Goal: Transaction & Acquisition: Purchase product/service

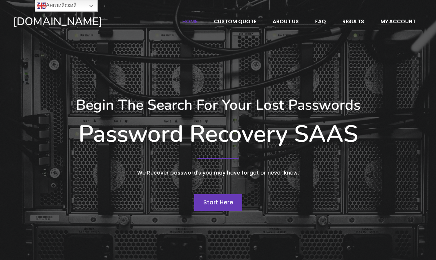
click at [220, 199] on div "Begin The Search For Your Lost Passwords Password Recovery SAAS We Recover pass…" at bounding box center [218, 153] width 418 height 122
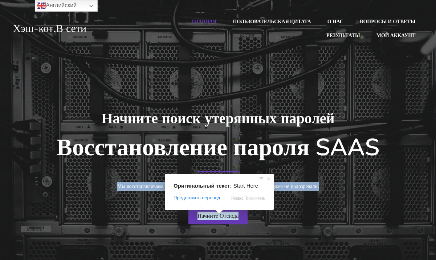
click at [219, 216] on ya-tr-span "Начните Отсюда" at bounding box center [218, 215] width 41 height 8
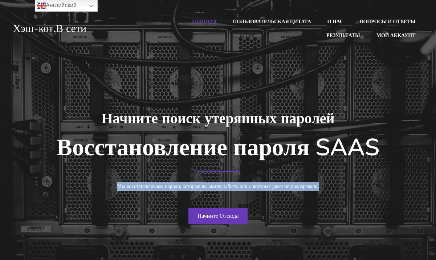
click at [211, 221] on link "Начните Отсюда" at bounding box center [219, 216] width 60 height 17
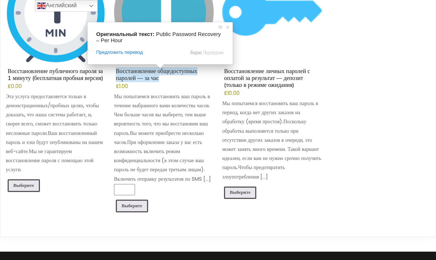
scroll to position [182, 0]
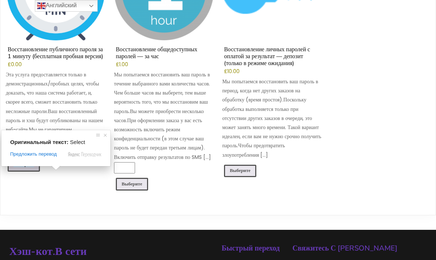
click at [24, 167] on ya-tr-span "Выберите" at bounding box center [23, 164] width 21 height 6
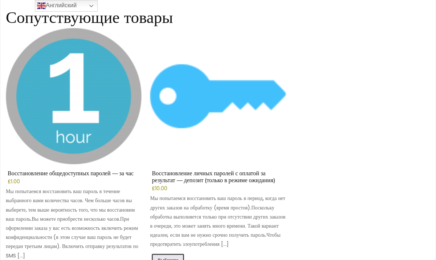
scroll to position [472, 0]
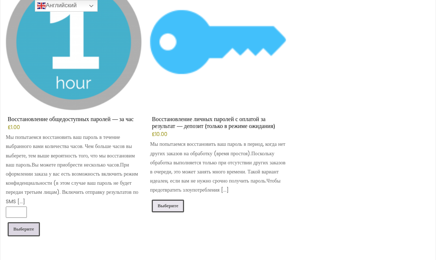
click at [33, 232] on ya-tr-span "Выберите" at bounding box center [23, 229] width 21 height 6
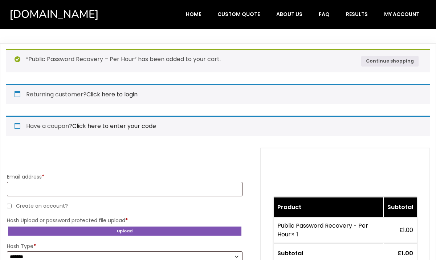
select select "*******"
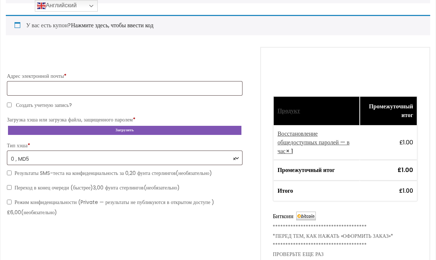
scroll to position [109, 0]
